Goal: Navigation & Orientation: Go to known website

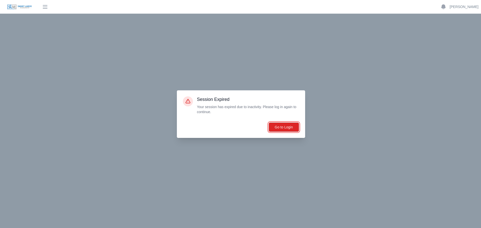
click at [272, 125] on button "Go to Login" at bounding box center [283, 127] width 31 height 10
